Goal: Transaction & Acquisition: Book appointment/travel/reservation

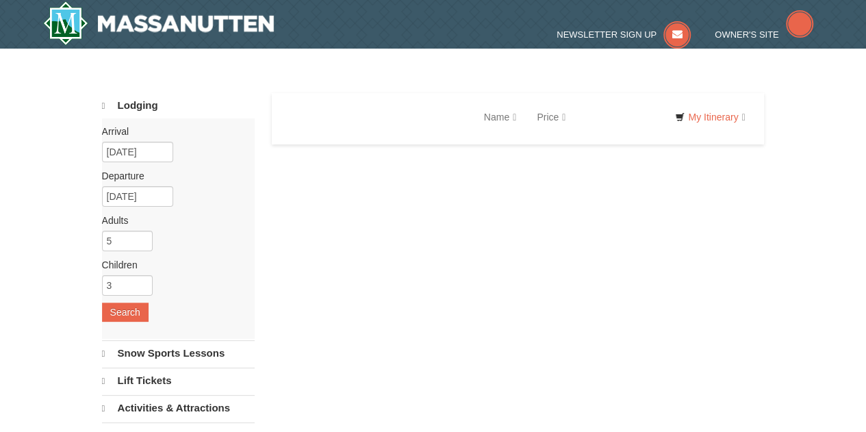
select select "10"
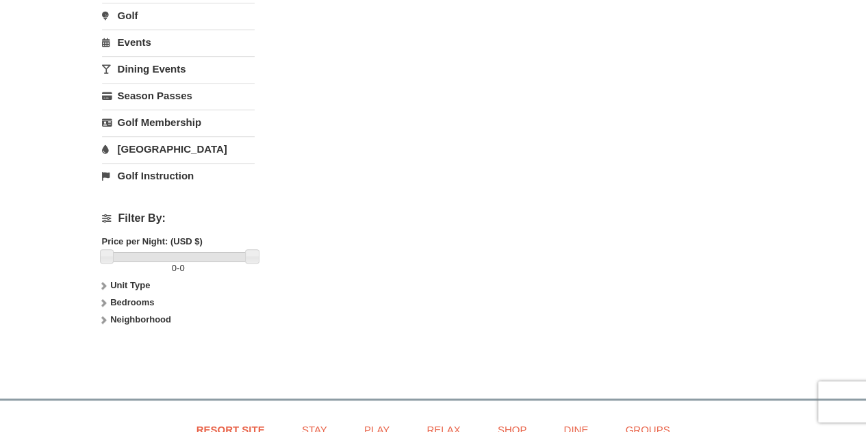
scroll to position [474, 0]
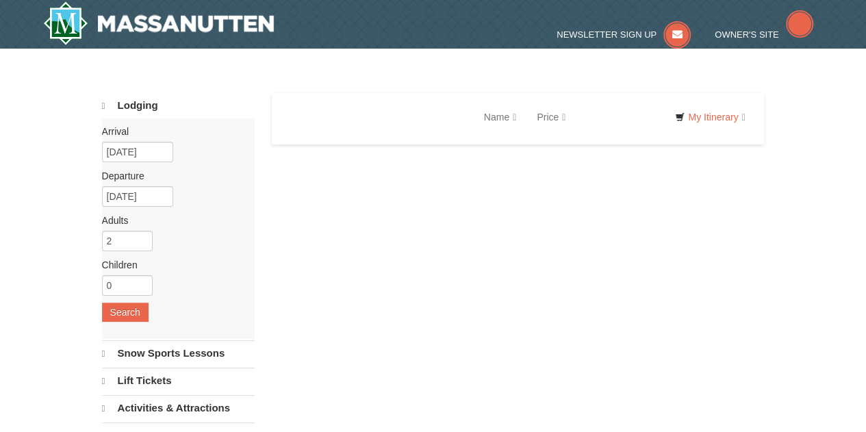
select select "10"
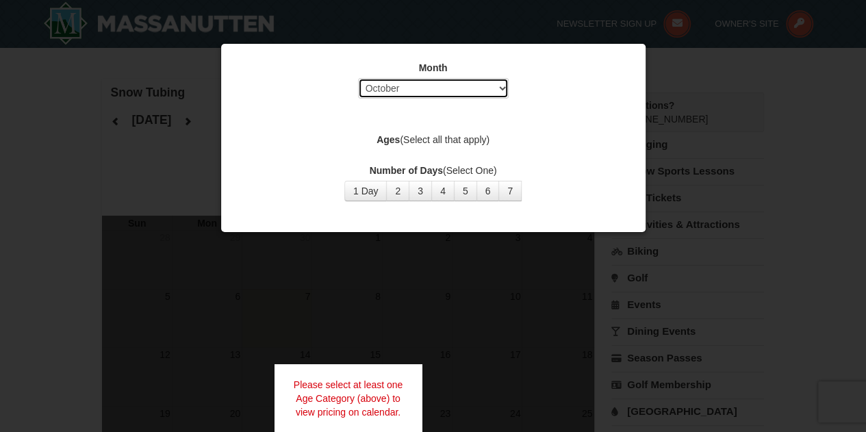
click at [423, 89] on select "Select October November December January February March April May June July Aug…" at bounding box center [433, 88] width 151 height 21
select select "1"
click at [358, 78] on select "Select October November December January February March April May June July Aug…" at bounding box center [433, 88] width 151 height 21
click at [423, 134] on label "Ages (Select all that apply)" at bounding box center [433, 140] width 390 height 14
click at [417, 147] on div "Ages (Select all that apply)" at bounding box center [433, 141] width 390 height 17
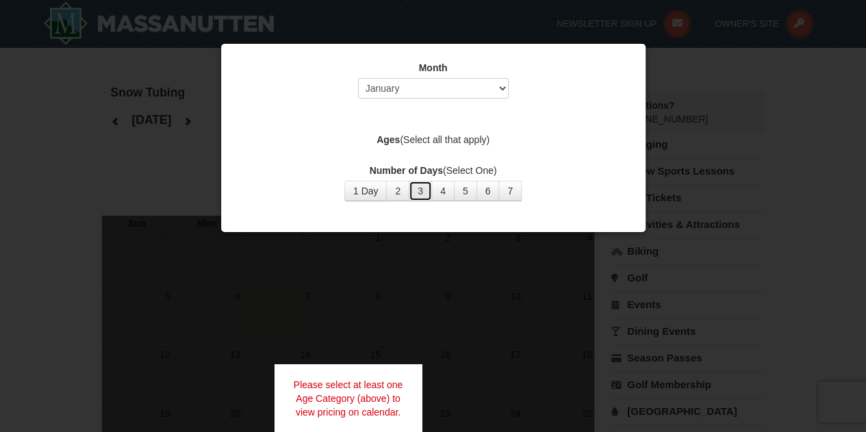
click at [414, 194] on button "3" at bounding box center [420, 191] width 23 height 21
click at [414, 125] on div "Month Select October November December January February March April May June Ju…" at bounding box center [433, 131] width 411 height 161
click at [423, 114] on div "Month Select October November December January February March April May June Ju…" at bounding box center [433, 131] width 411 height 161
click at [389, 131] on div "Month Select October November December January February March April May June Ju…" at bounding box center [433, 131] width 411 height 161
click at [418, 192] on button "3" at bounding box center [420, 191] width 23 height 21
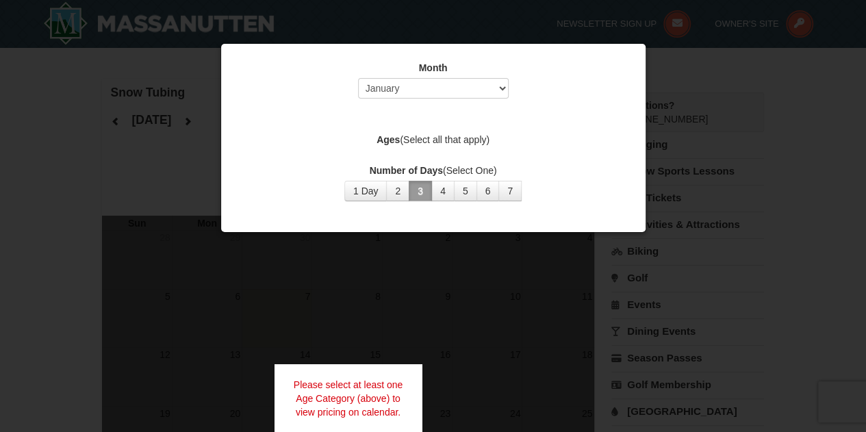
click at [489, 322] on div at bounding box center [433, 216] width 866 height 432
click at [475, 90] on select "Select October November December January February March April May June July Aug…" at bounding box center [433, 88] width 151 height 21
click at [358, 78] on select "Select October November December January February March April May June July Aug…" at bounding box center [433, 88] width 151 height 21
click at [437, 123] on div "Month Select October November December January February March April May June Ju…" at bounding box center [433, 131] width 411 height 161
click at [422, 138] on label "Ages (Select all that apply)" at bounding box center [433, 140] width 390 height 14
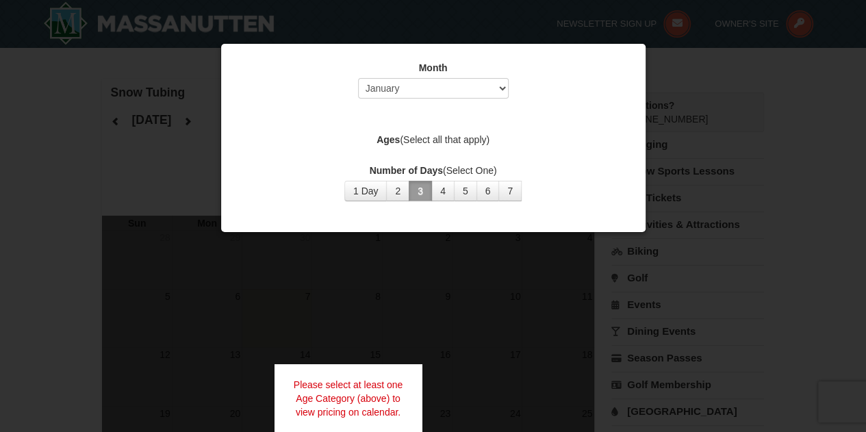
click at [423, 156] on div "Month Select October November December January February March April May June Ju…" at bounding box center [433, 131] width 411 height 161
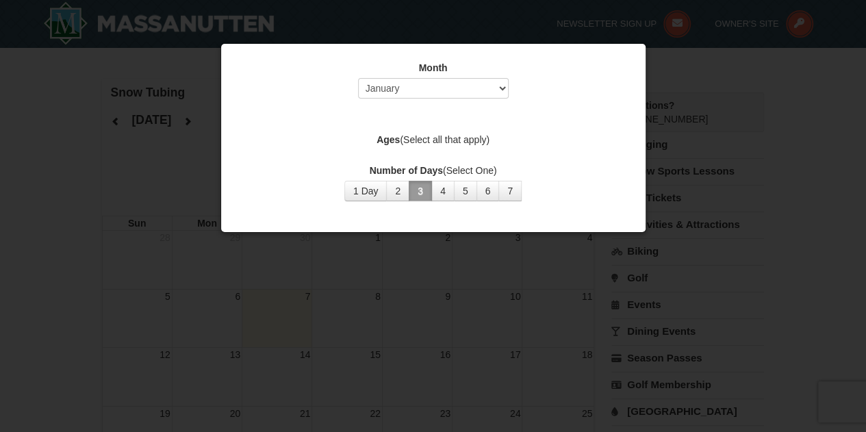
click at [471, 155] on div "Month Select October November December January February March April May June Ju…" at bounding box center [433, 131] width 411 height 161
click at [504, 309] on div at bounding box center [433, 216] width 866 height 432
click at [471, 299] on div at bounding box center [433, 216] width 866 height 432
click at [478, 153] on div "Month Select October November December January February March April May June Ju…" at bounding box center [433, 131] width 411 height 161
click at [471, 154] on div "Month Select October November December January February March April May June Ju…" at bounding box center [433, 131] width 411 height 161
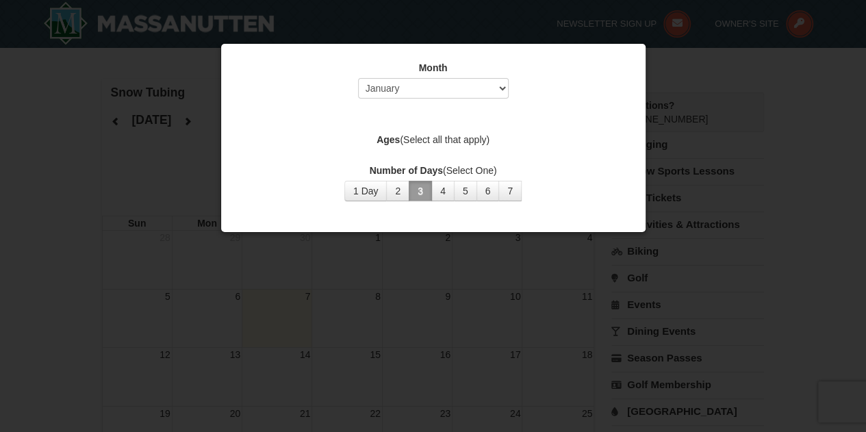
click at [468, 155] on div "Month Select October November December January February March April May June Ju…" at bounding box center [433, 131] width 411 height 161
click at [327, 199] on div "Number of Days (Select One) 1 Day 2 3 4 5 6 7 8 9 10 11 12 13 14 15" at bounding box center [433, 183] width 390 height 38
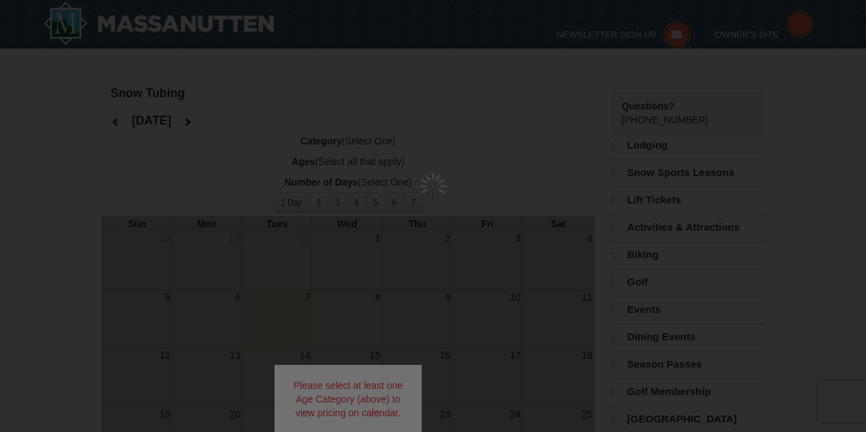
select select "10"
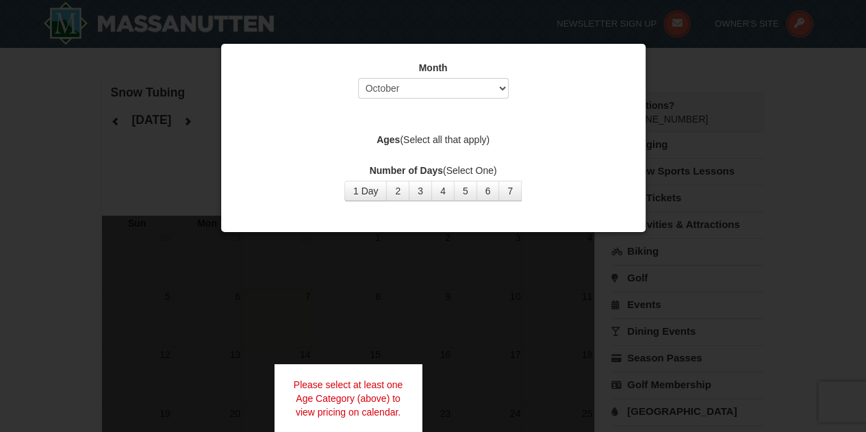
click at [438, 157] on div "Month Select October November December January February March April May June Ju…" at bounding box center [433, 131] width 411 height 161
click at [459, 161] on div "Month Select October November December January February March April May June Ju…" at bounding box center [433, 131] width 411 height 161
click at [438, 86] on select "Select October November December January February March April May June July Aug…" at bounding box center [433, 88] width 151 height 21
click at [358, 78] on select "Select October November December January February March April May June July Aug…" at bounding box center [433, 88] width 151 height 21
click at [463, 181] on button "5" at bounding box center [465, 191] width 23 height 21
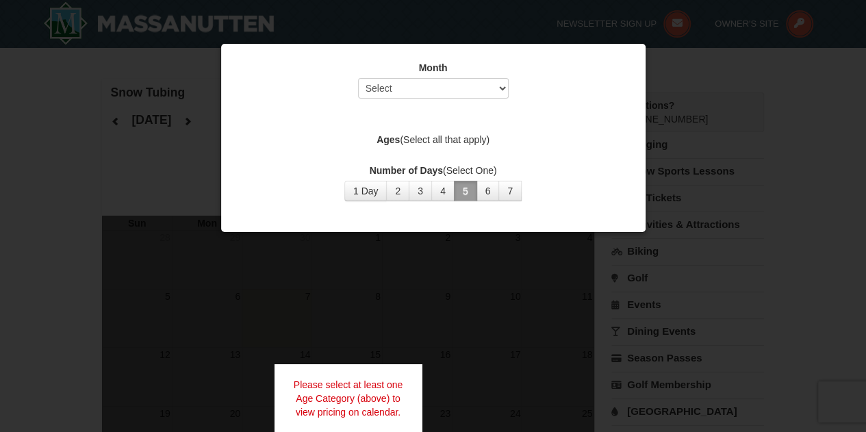
click at [411, 313] on div at bounding box center [433, 216] width 866 height 432
click at [463, 88] on select "Select October November December January February March April May June July Aug…" at bounding box center [433, 88] width 151 height 21
select select "1"
click at [358, 78] on select "Select October November December January February March April May June July Aug…" at bounding box center [433, 88] width 151 height 21
click at [489, 196] on button "6" at bounding box center [487, 191] width 23 height 21
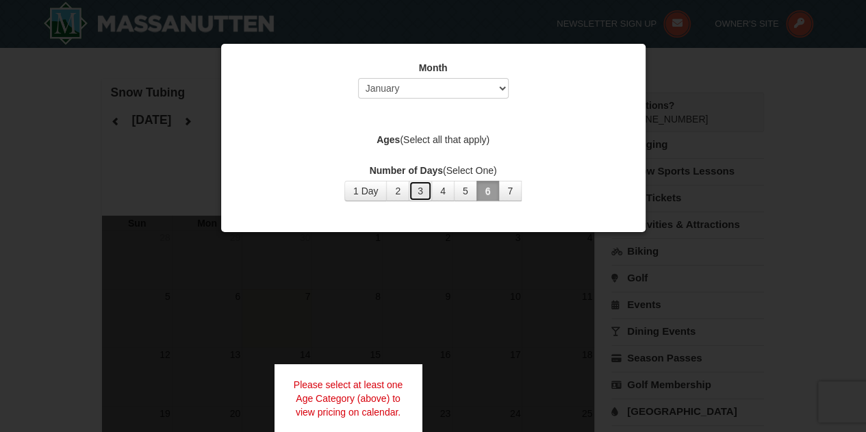
click at [413, 194] on button "3" at bounding box center [420, 191] width 23 height 21
click at [414, 124] on div "Month Select October November December January February March April May June Ju…" at bounding box center [433, 131] width 411 height 161
click at [431, 161] on div "Month Select October November December January February March April May June Ju…" at bounding box center [433, 131] width 411 height 161
click at [458, 161] on div "Month Select October November December January February March April May June Ju…" at bounding box center [433, 131] width 411 height 161
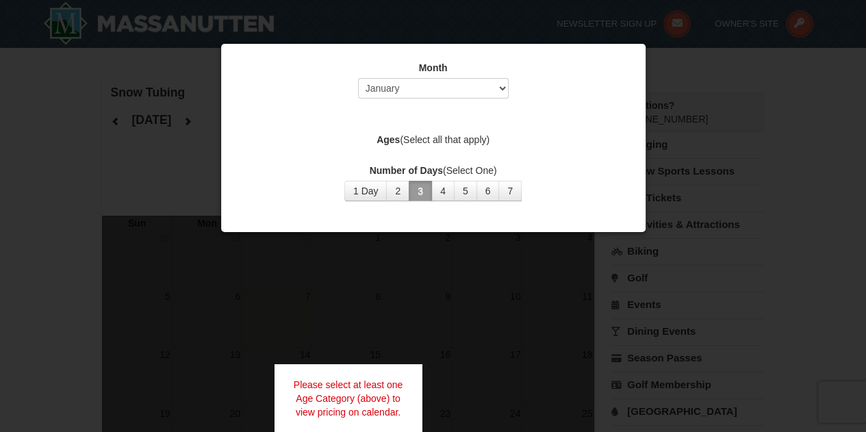
click at [458, 161] on div "Month Select October November December January February March April May June Ju…" at bounding box center [433, 131] width 411 height 161
click at [420, 132] on div "Month Select October November December January February March April May June Ju…" at bounding box center [433, 131] width 411 height 161
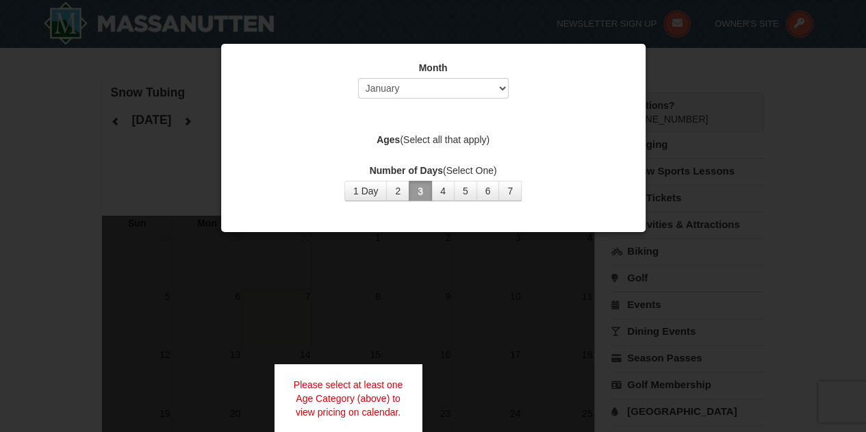
click at [417, 127] on div "Month Select October November December January February March April May June Ju…" at bounding box center [433, 131] width 411 height 161
drag, startPoint x: 409, startPoint y: 144, endPoint x: 394, endPoint y: 162, distance: 23.8
drag, startPoint x: 394, startPoint y: 162, endPoint x: 392, endPoint y: 144, distance: 17.2
click at [392, 144] on strong "Ages" at bounding box center [388, 139] width 23 height 11
click at [391, 144] on strong "Ages" at bounding box center [388, 139] width 23 height 11
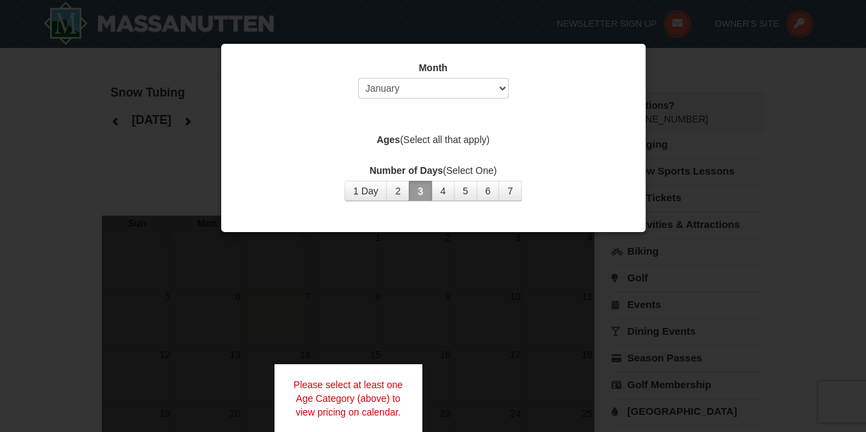
click at [429, 144] on label "Ages (Select all that apply)" at bounding box center [433, 140] width 390 height 14
click at [416, 153] on div "Month Select October November December January February March April May June Ju…" at bounding box center [433, 131] width 411 height 161
